Goal: Task Accomplishment & Management: Use online tool/utility

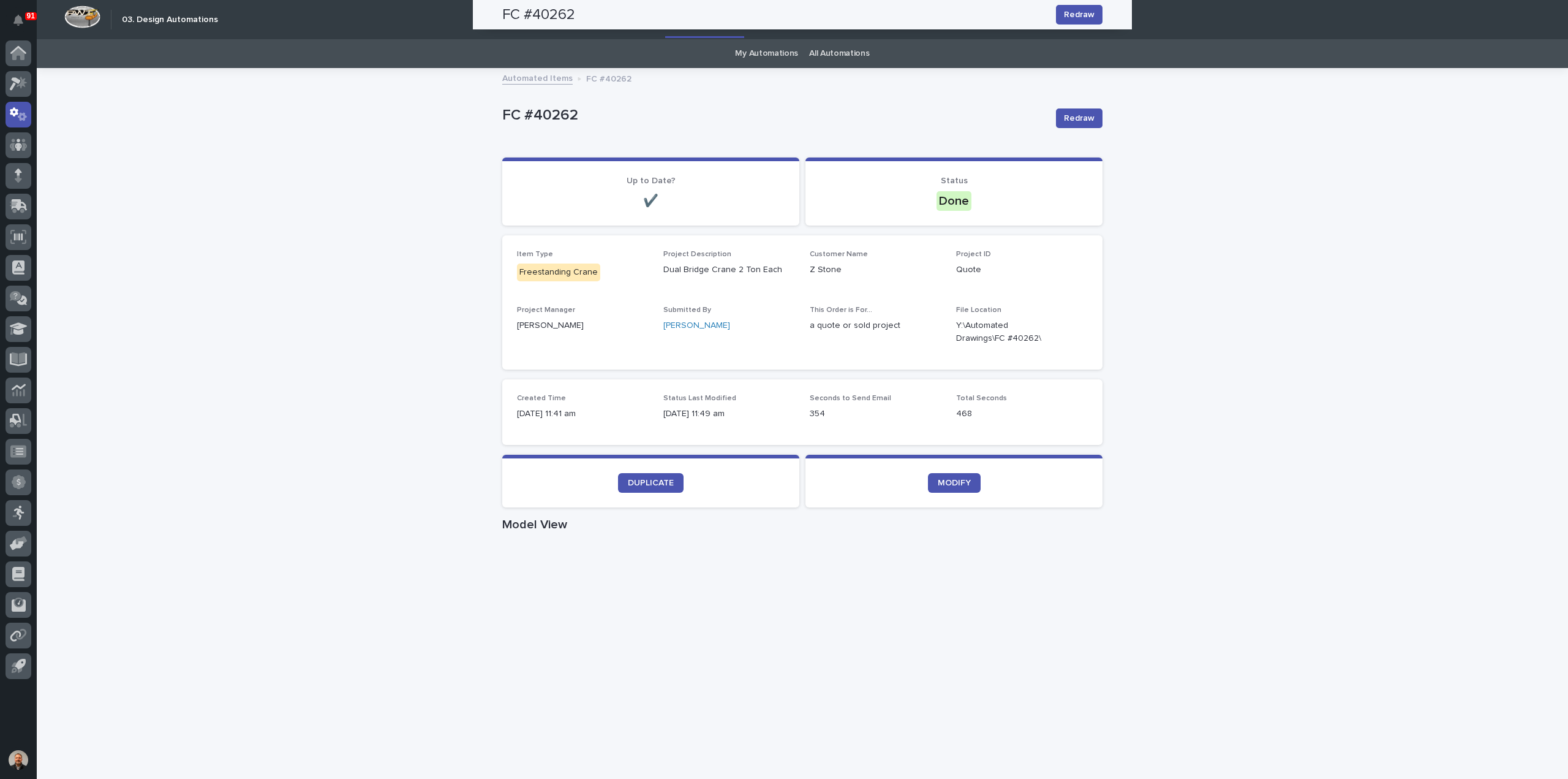
scroll to position [177, 0]
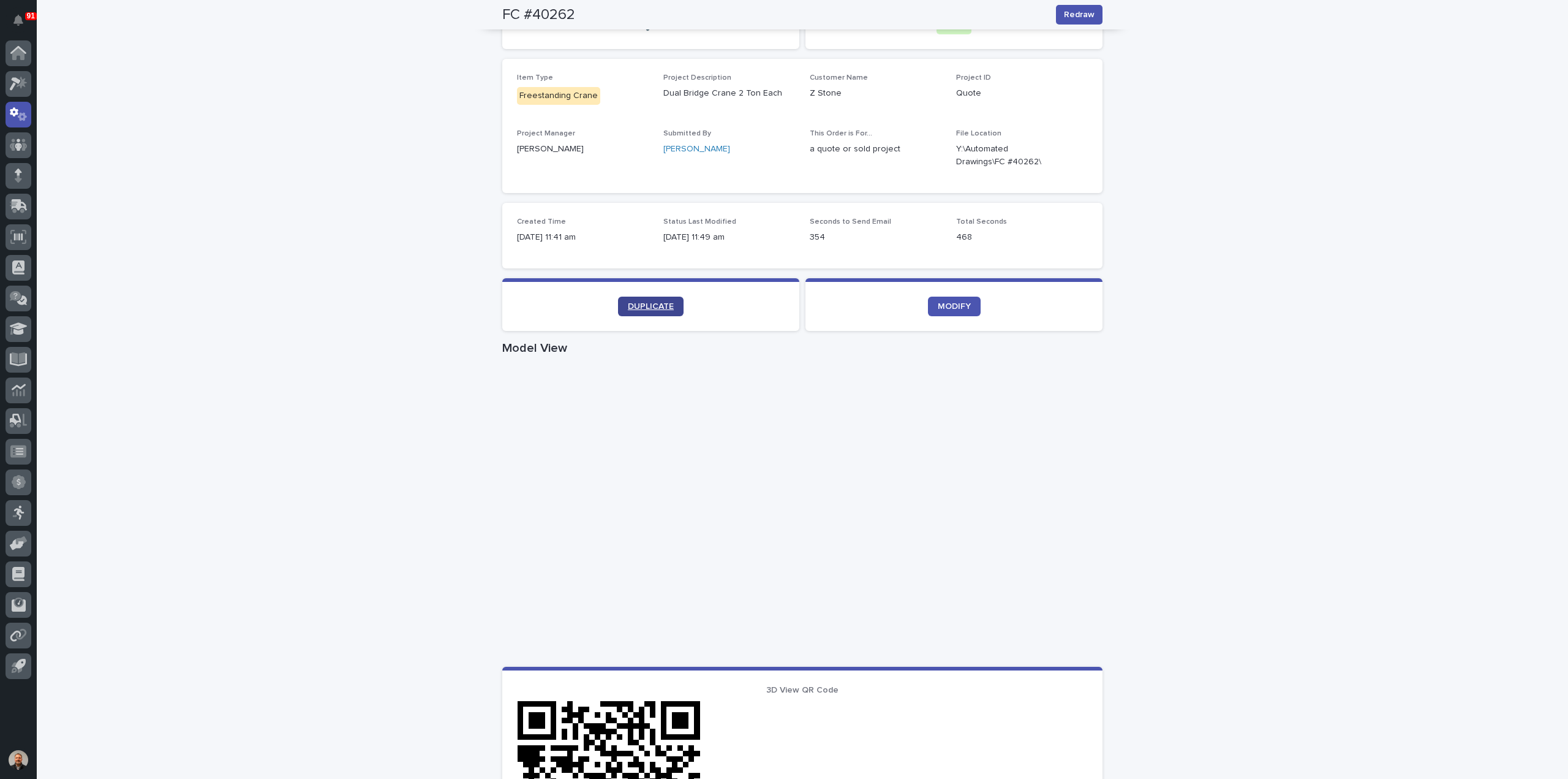
click at [650, 306] on span "DUPLICATE" at bounding box center [651, 306] width 46 height 8
